Goal: Check status: Check status

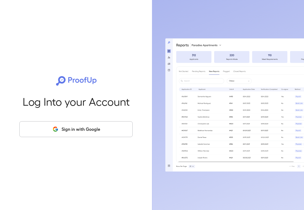
click at [75, 133] on button "Sign in with Google" at bounding box center [75, 129] width 113 height 16
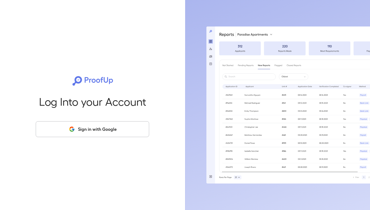
click at [83, 125] on button "Sign in with Google" at bounding box center [92, 129] width 113 height 16
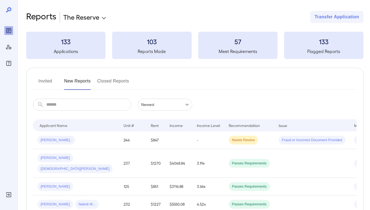
click at [48, 80] on button "Invited" at bounding box center [45, 83] width 25 height 13
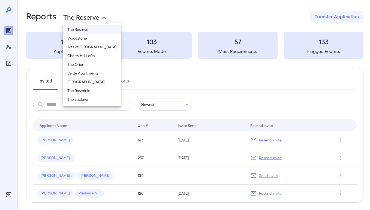
click at [104, 13] on body "**********" at bounding box center [185, 105] width 370 height 210
click at [94, 73] on li "Verde Apartments" at bounding box center [92, 73] width 58 height 9
type input "**********"
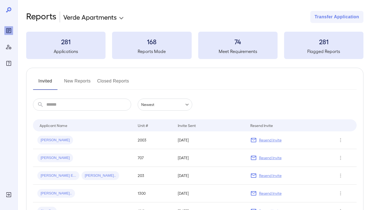
click at [54, 80] on button "Invited" at bounding box center [45, 83] width 25 height 13
click at [87, 80] on button "New Reports" at bounding box center [77, 83] width 27 height 13
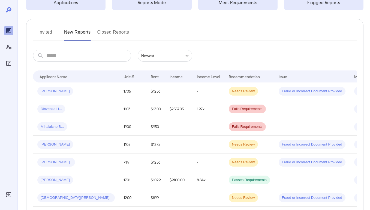
scroll to position [49, 0]
click at [89, 110] on div "Dinzenza H..." at bounding box center [75, 108] width 77 height 9
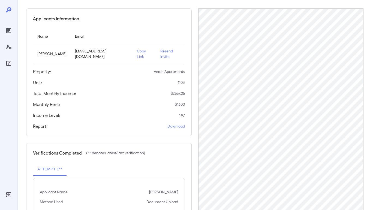
scroll to position [43, 0]
